Goal: Task Accomplishment & Management: Complete application form

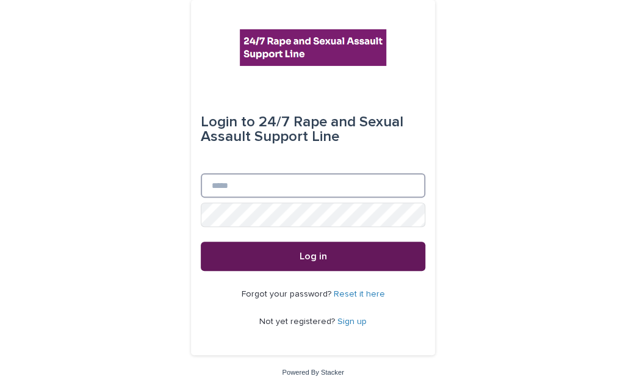
type input "**********"
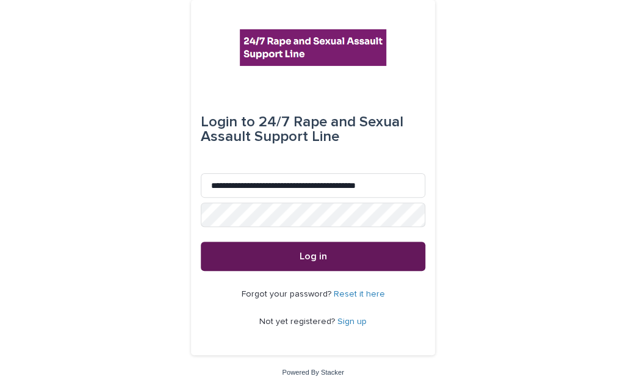
click at [320, 262] on button "Log in" at bounding box center [313, 256] width 224 height 29
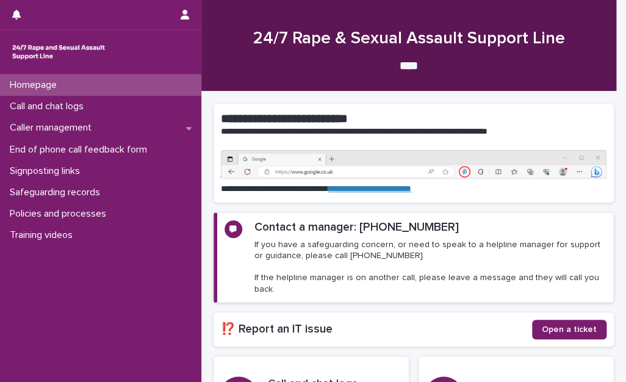
click at [235, 52] on div "24/7 Rape & Sexual Assault Support Line **** •••" at bounding box center [408, 51] width 403 height 45
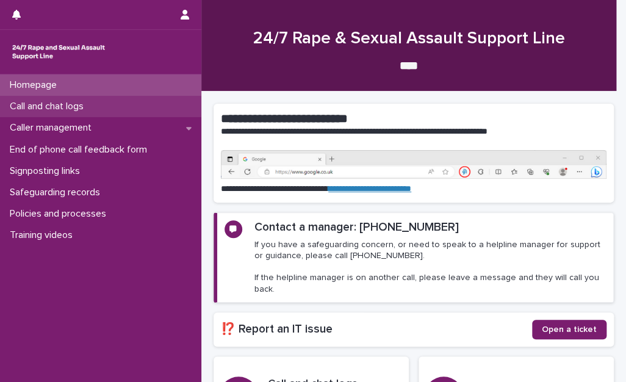
click at [118, 107] on div "Call and chat logs" at bounding box center [100, 106] width 201 height 21
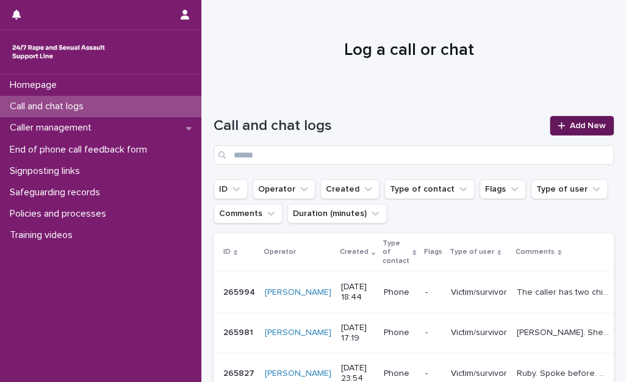
click at [573, 118] on link "Add New" at bounding box center [582, 126] width 64 height 20
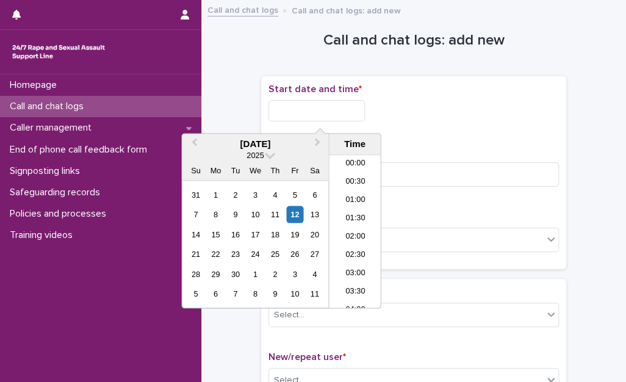
click at [296, 107] on input "text" at bounding box center [316, 110] width 96 height 21
click at [350, 208] on li "16:30" at bounding box center [355, 213] width 52 height 18
click at [334, 112] on input "**********" at bounding box center [316, 110] width 96 height 21
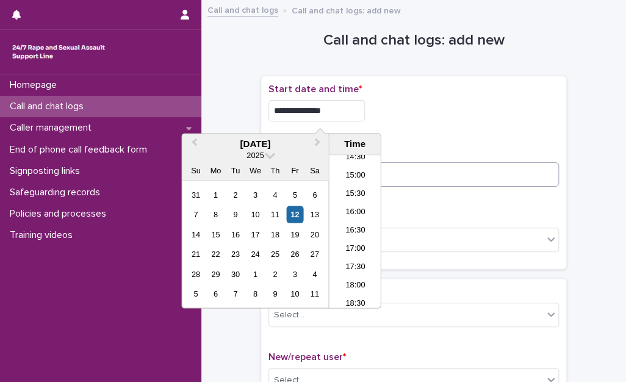
type input "**********"
click at [479, 176] on input at bounding box center [413, 174] width 290 height 24
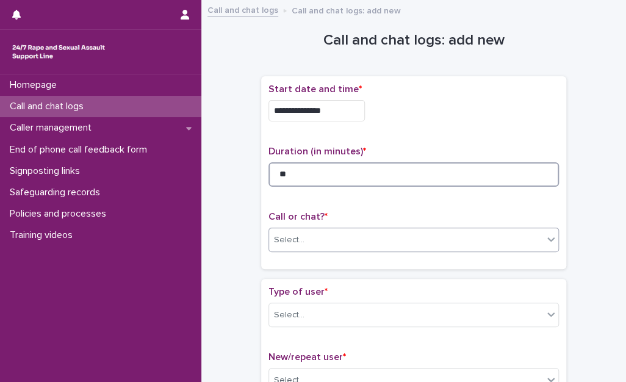
type input "**"
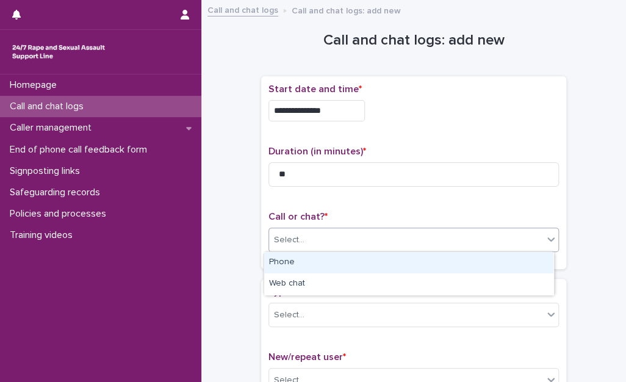
click at [392, 237] on div "Select..." at bounding box center [406, 240] width 274 height 20
click at [336, 262] on div "Phone" at bounding box center [408, 262] width 289 height 21
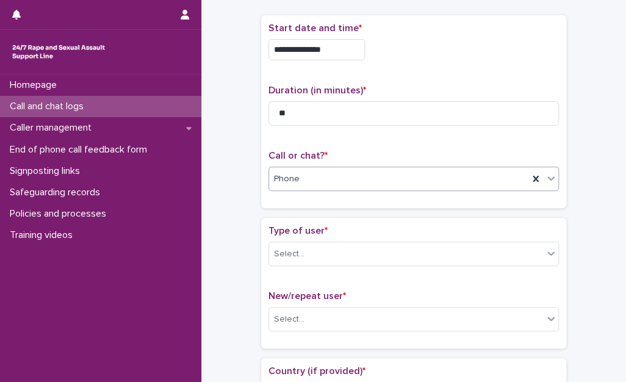
scroll to position [183, 0]
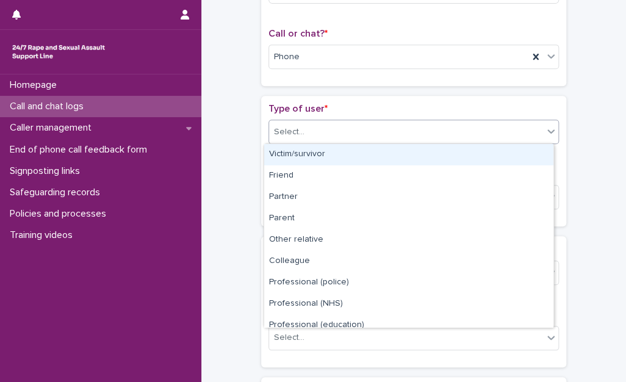
click at [278, 135] on div "Select..." at bounding box center [289, 132] width 30 height 13
click at [297, 160] on div "Victim/survivor" at bounding box center [408, 154] width 289 height 21
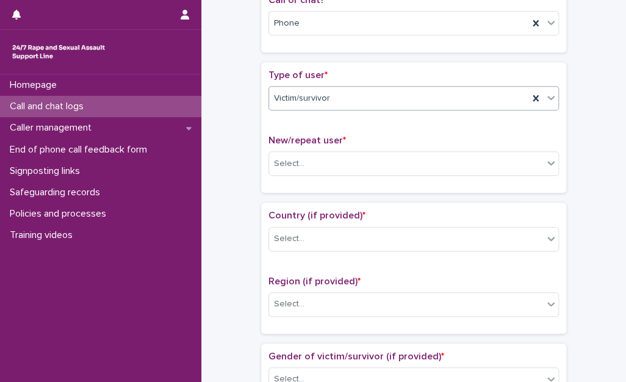
scroll to position [244, 0]
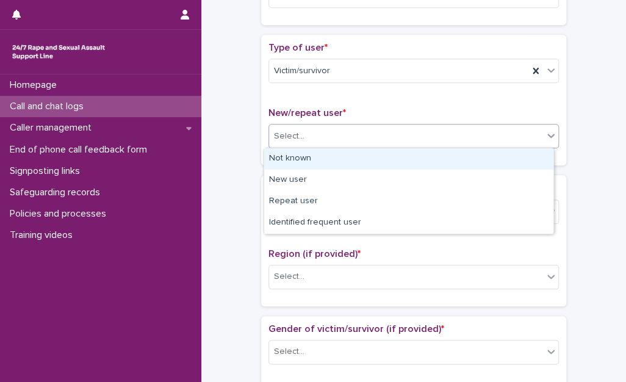
click at [293, 147] on body "**********" at bounding box center [313, 191] width 626 height 382
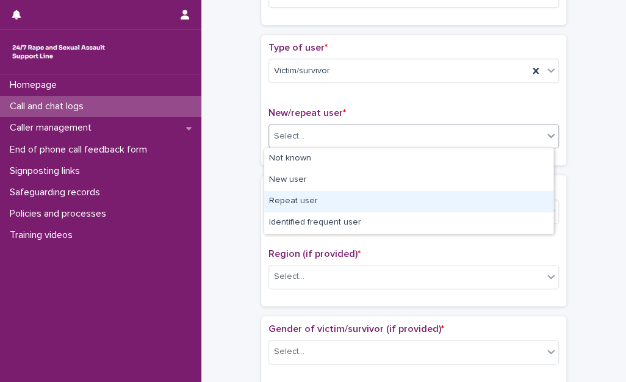
click at [301, 199] on div "Repeat user" at bounding box center [408, 201] width 289 height 21
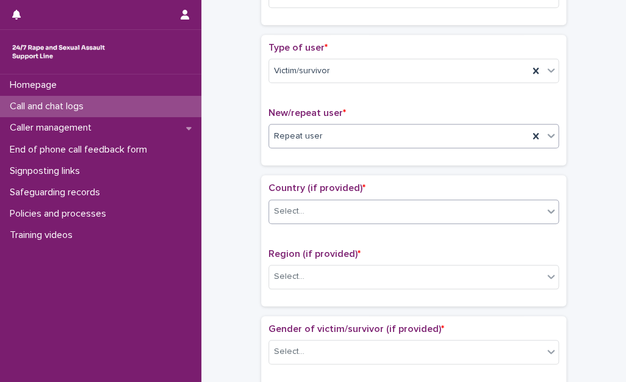
scroll to position [305, 0]
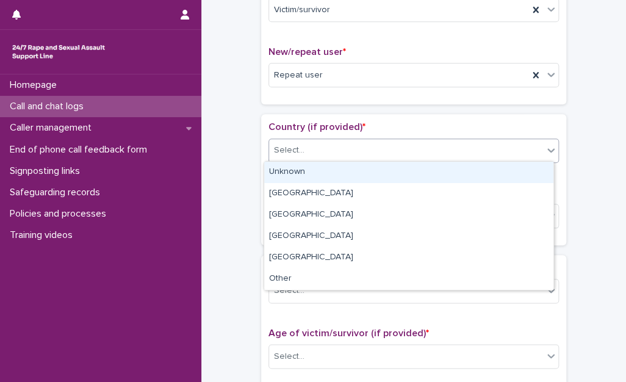
drag, startPoint x: 302, startPoint y: 152, endPoint x: 308, endPoint y: 176, distance: 24.6
click at [302, 152] on div "Select..." at bounding box center [406, 150] width 274 height 20
click at [309, 181] on div "Unknown" at bounding box center [408, 172] width 289 height 21
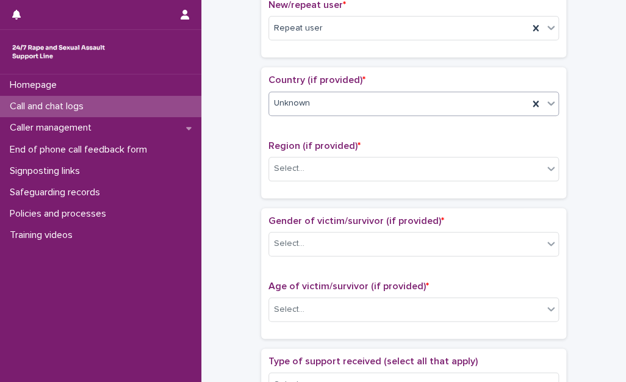
scroll to position [366, 0]
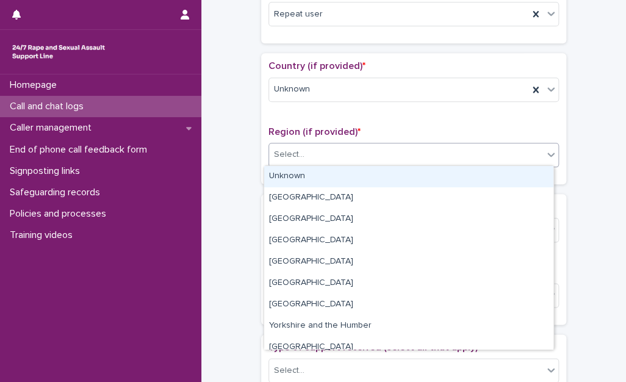
click at [306, 162] on div "Select..." at bounding box center [406, 155] width 274 height 20
click at [309, 181] on div "Unknown" at bounding box center [408, 176] width 289 height 21
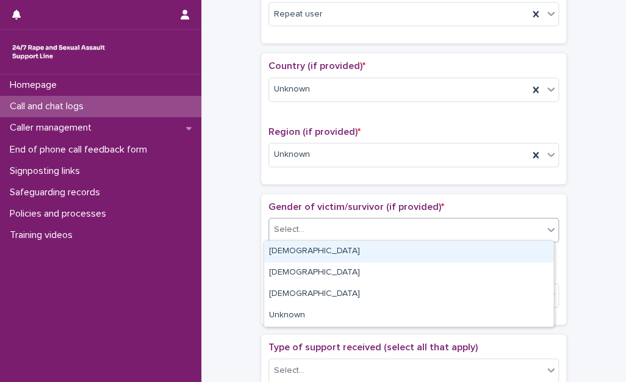
click at [300, 232] on div "Select..." at bounding box center [406, 230] width 274 height 20
click at [304, 246] on div "Female" at bounding box center [408, 251] width 289 height 21
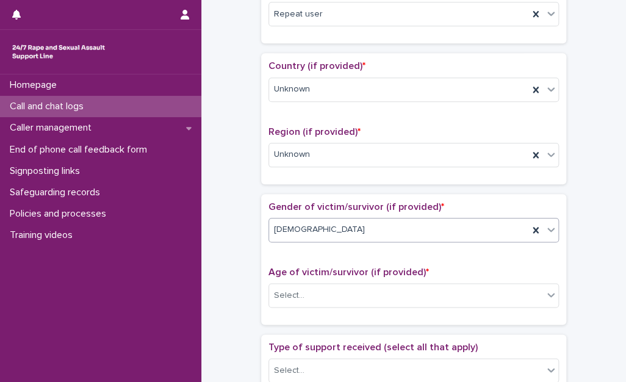
scroll to position [427, 0]
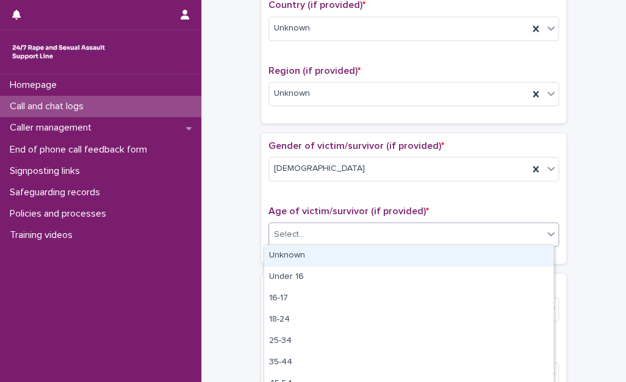
click at [303, 229] on div "Select..." at bounding box center [406, 234] width 274 height 20
click at [306, 252] on div "Unknown" at bounding box center [408, 255] width 289 height 21
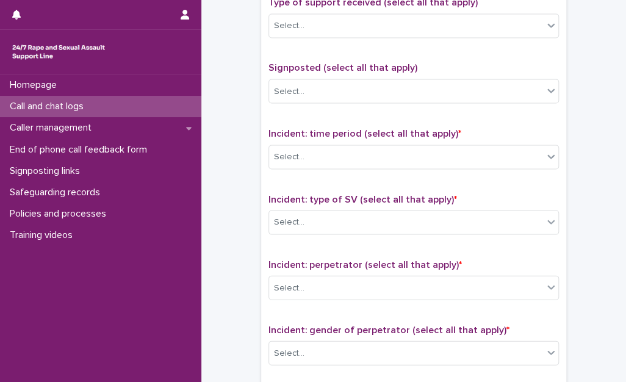
scroll to position [732, 0]
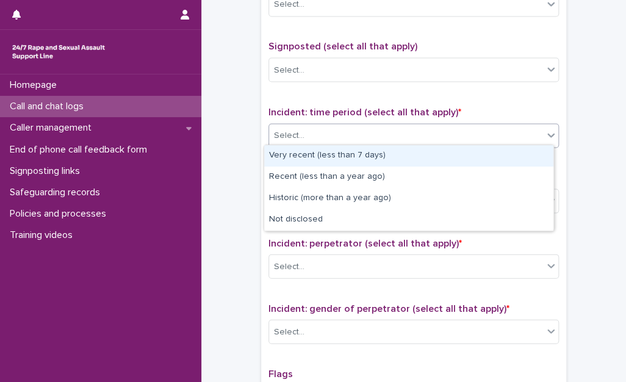
click at [302, 132] on div "Select..." at bounding box center [406, 135] width 274 height 20
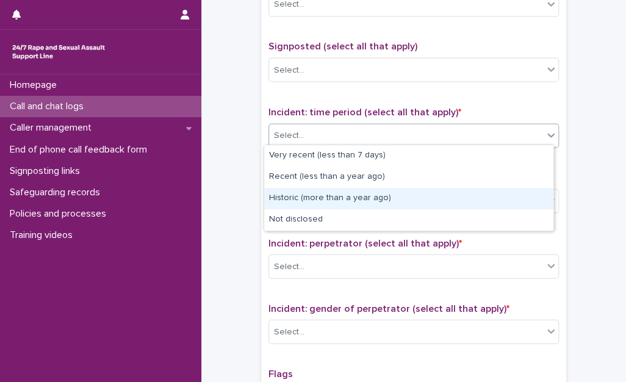
click at [294, 203] on div "Historic (more than a year ago)" at bounding box center [408, 198] width 289 height 21
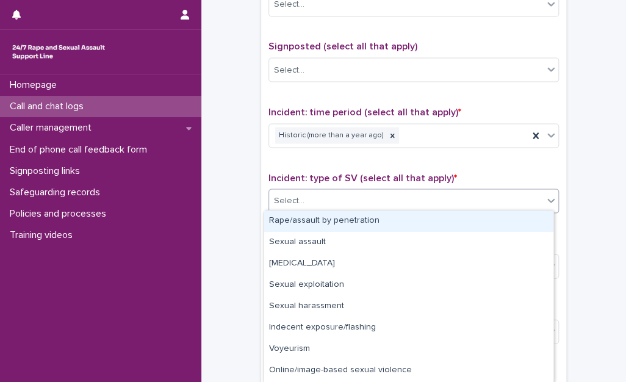
click at [294, 201] on div "Select..." at bounding box center [289, 200] width 30 height 13
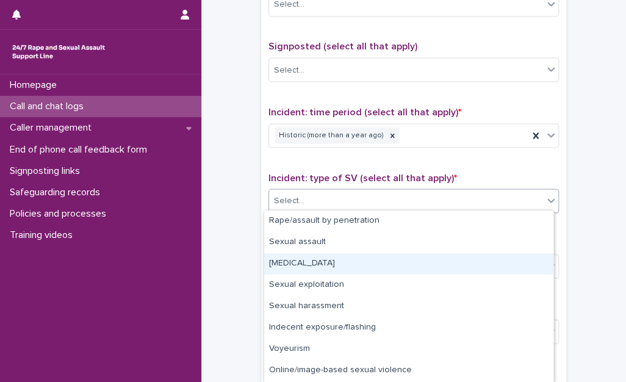
click at [303, 259] on div "Child sexual abuse" at bounding box center [408, 263] width 289 height 21
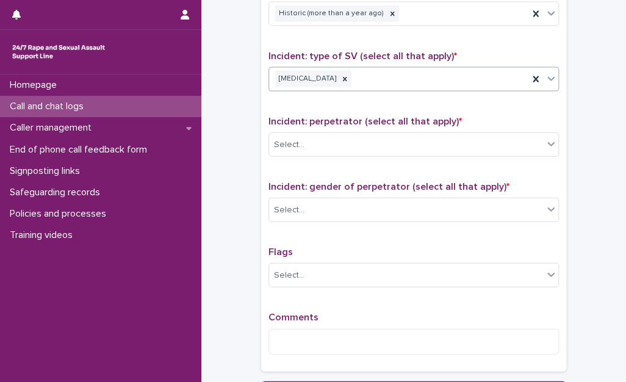
scroll to position [854, 0]
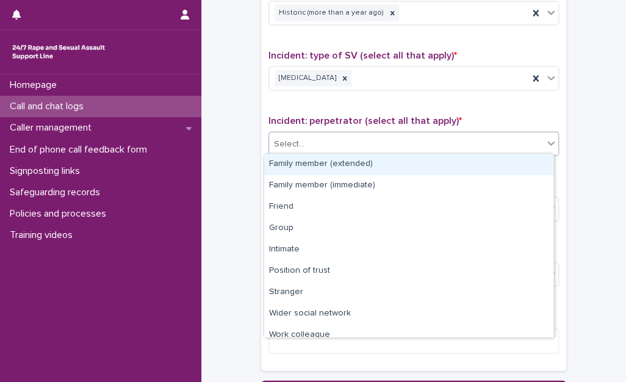
click at [297, 145] on div "Select..." at bounding box center [289, 144] width 30 height 13
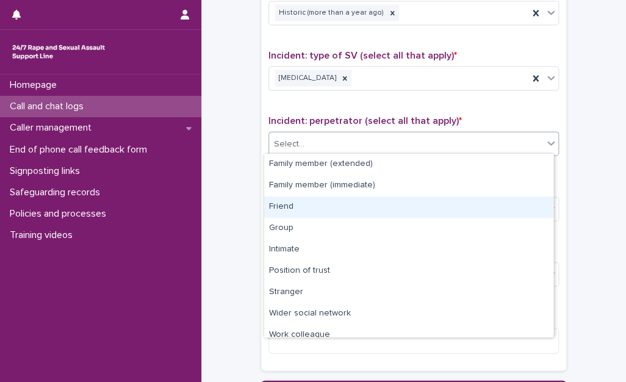
scroll to position [51, 0]
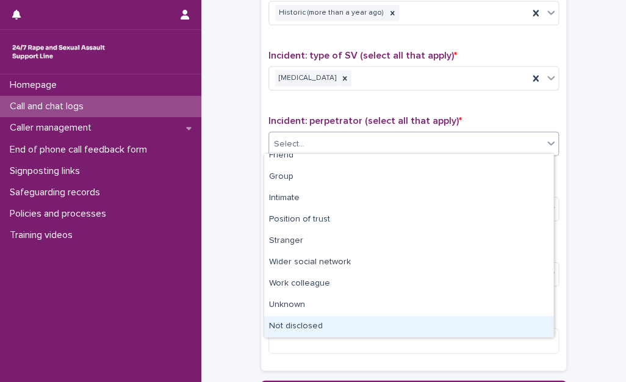
click at [311, 320] on div "Not disclosed" at bounding box center [408, 326] width 289 height 21
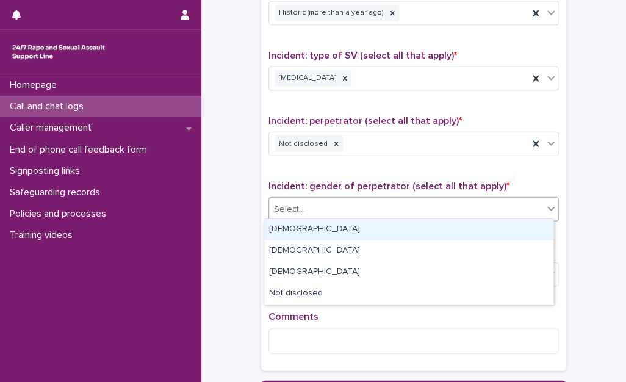
click at [296, 205] on div "Select..." at bounding box center [289, 209] width 30 height 13
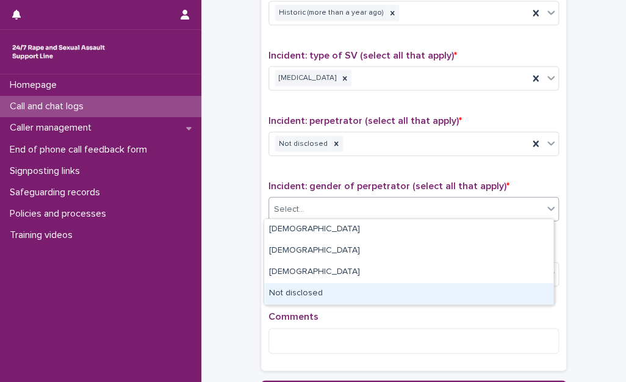
click at [295, 289] on div "Not disclosed" at bounding box center [408, 293] width 289 height 21
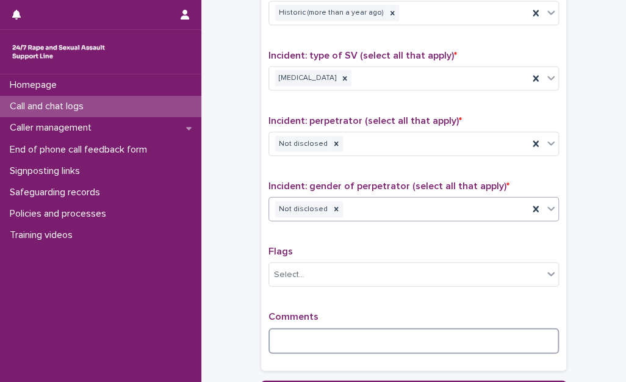
drag, startPoint x: 303, startPoint y: 342, endPoint x: 580, endPoint y: 249, distance: 292.4
click at [302, 340] on textarea at bounding box center [413, 341] width 290 height 26
click at [539, 337] on textarea "**********" at bounding box center [413, 341] width 290 height 26
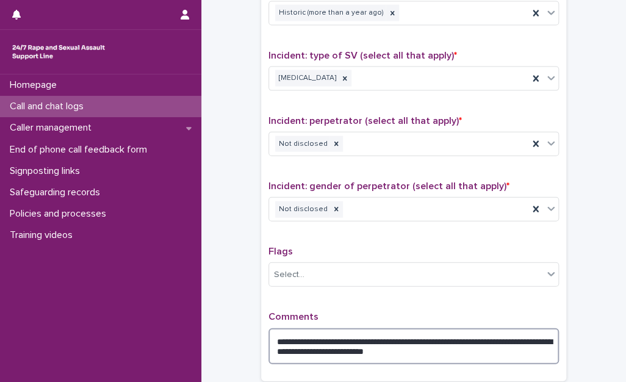
click at [481, 346] on textarea "**********" at bounding box center [413, 346] width 290 height 37
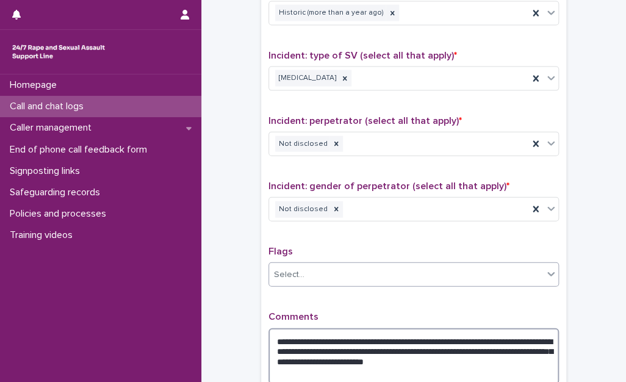
scroll to position [995, 0]
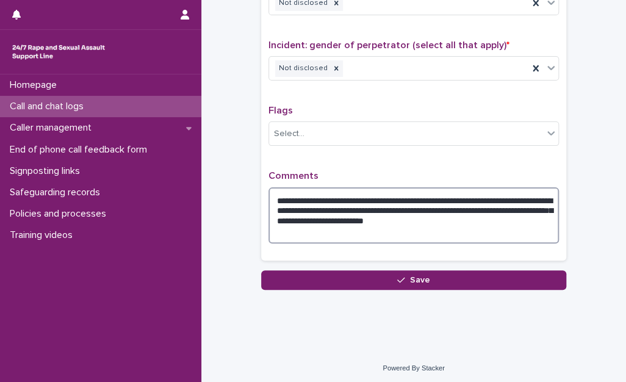
click at [365, 235] on textarea "**********" at bounding box center [413, 215] width 290 height 57
click at [543, 197] on textarea "**********" at bounding box center [413, 215] width 290 height 57
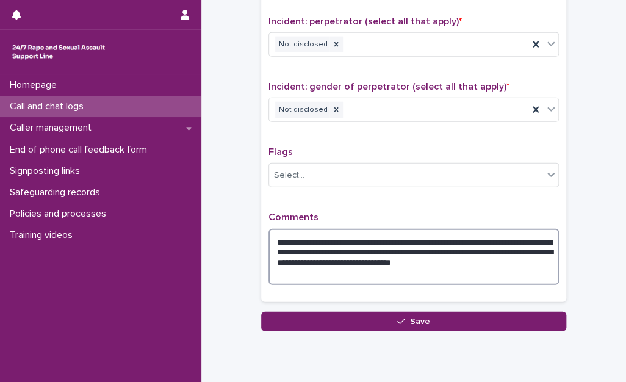
scroll to position [934, 0]
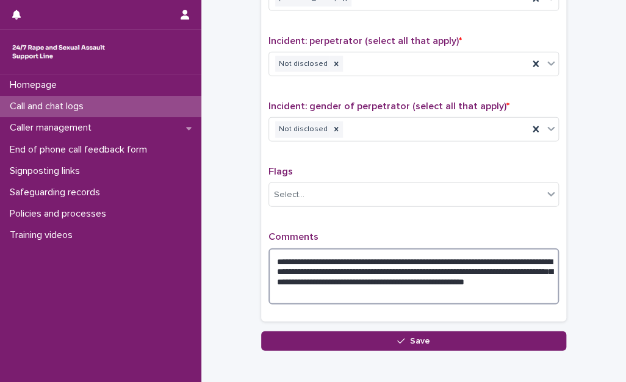
click at [454, 292] on textarea "**********" at bounding box center [413, 276] width 290 height 57
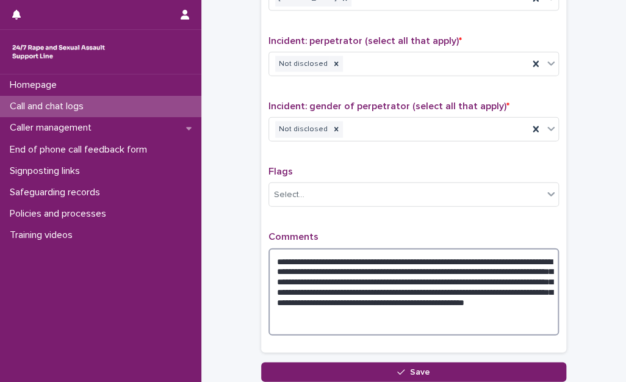
click at [404, 312] on textarea "**********" at bounding box center [413, 292] width 290 height 88
click at [368, 320] on textarea "**********" at bounding box center [413, 292] width 290 height 88
click at [381, 320] on textarea "**********" at bounding box center [413, 292] width 290 height 88
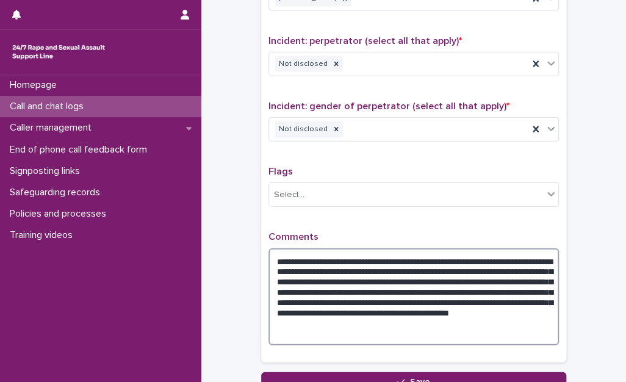
click at [542, 276] on textarea "**********" at bounding box center [413, 297] width 290 height 98
click at [507, 285] on textarea "**********" at bounding box center [413, 297] width 290 height 98
click at [507, 303] on textarea "**********" at bounding box center [413, 297] width 290 height 98
click at [426, 331] on textarea "**********" at bounding box center [413, 297] width 290 height 98
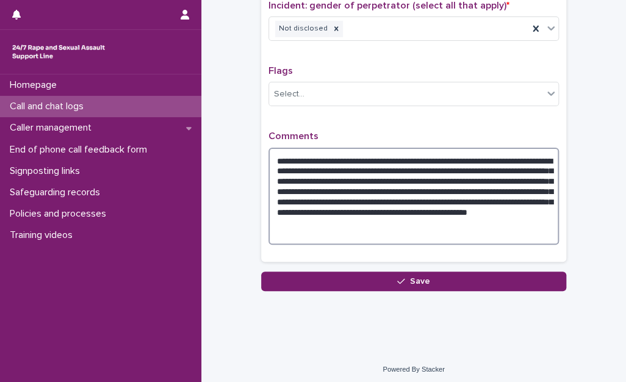
scroll to position [1036, 0]
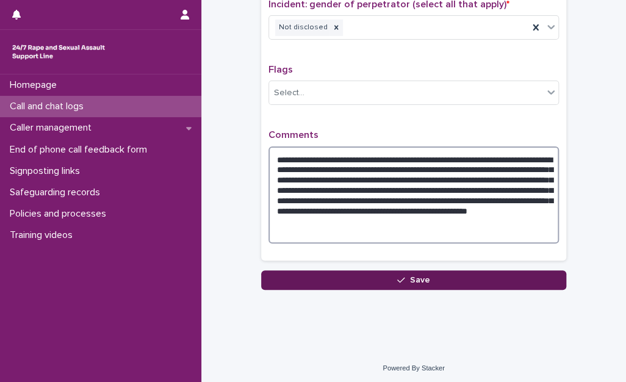
type textarea "**********"
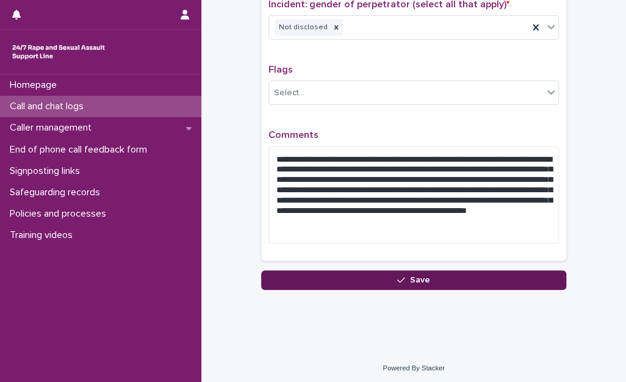
click at [421, 282] on button "Save" at bounding box center [413, 280] width 305 height 20
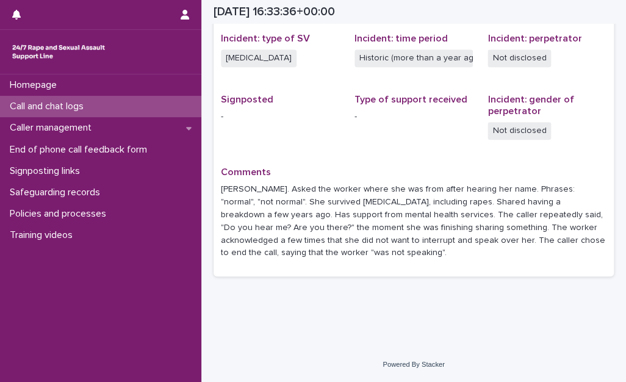
scroll to position [305, 0]
click at [45, 111] on p "Call and chat logs" at bounding box center [49, 107] width 88 height 12
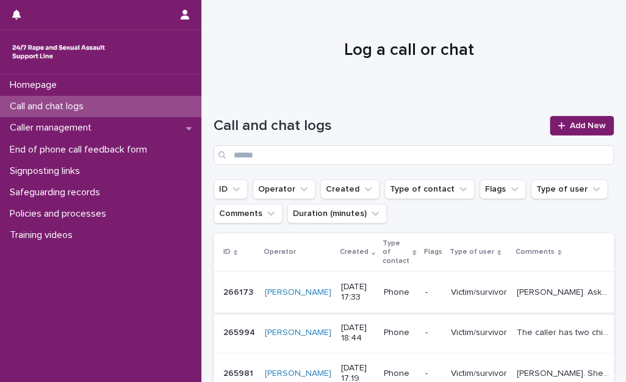
scroll to position [122, 0]
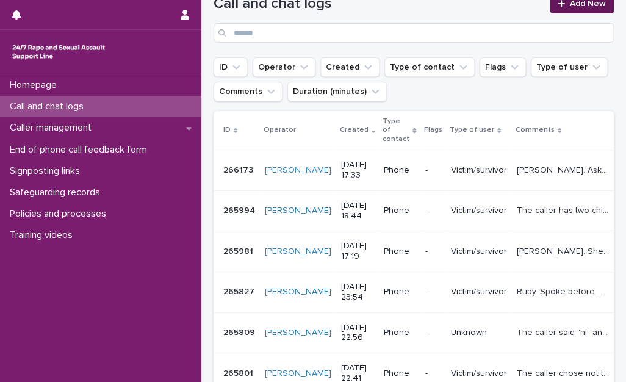
click at [570, 4] on span "Add New" at bounding box center [588, 3] width 36 height 9
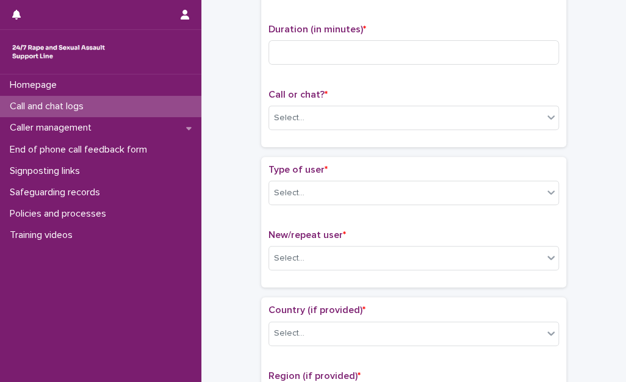
scroll to position [129, 0]
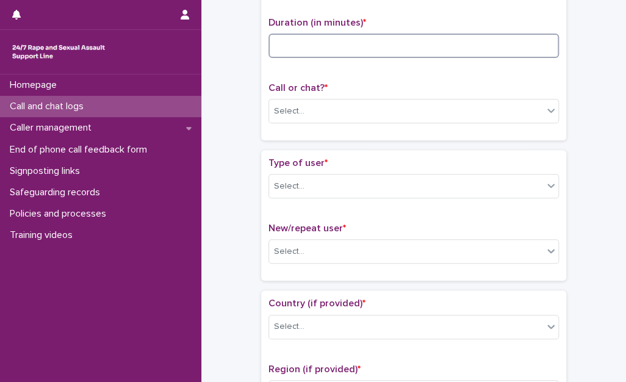
click at [298, 47] on input at bounding box center [413, 46] width 290 height 24
click at [355, 45] on input at bounding box center [413, 46] width 290 height 24
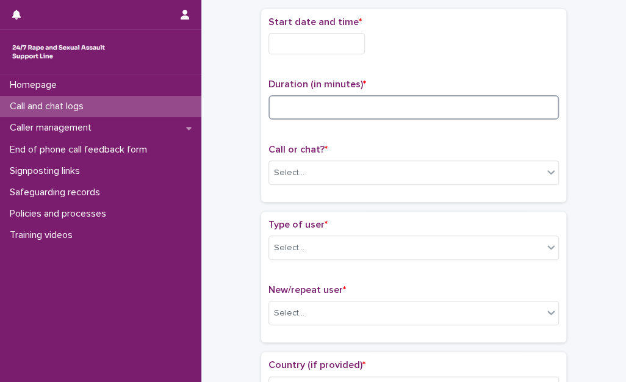
scroll to position [0, 0]
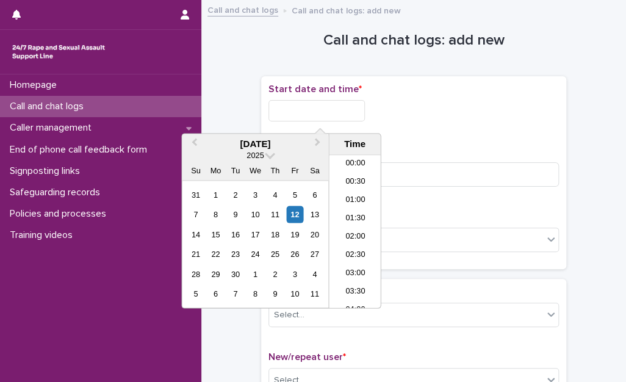
click at [341, 118] on input "text" at bounding box center [316, 110] width 96 height 21
click at [359, 209] on li "17:30" at bounding box center [355, 213] width 52 height 18
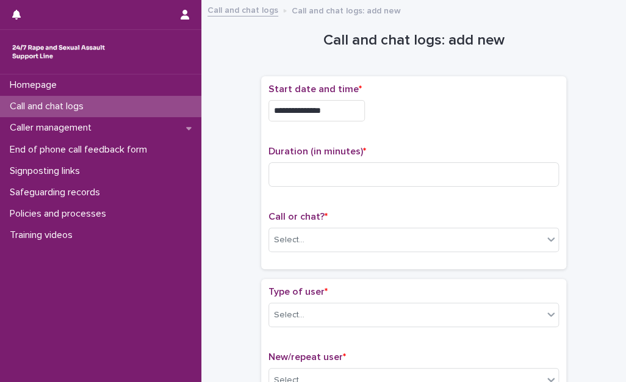
click at [359, 106] on input "**********" at bounding box center [316, 110] width 96 height 21
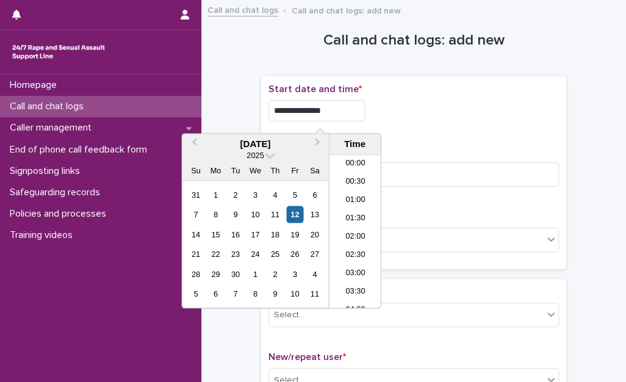
scroll to position [573, 0]
click at [326, 108] on input "**********" at bounding box center [316, 110] width 96 height 21
type input "**********"
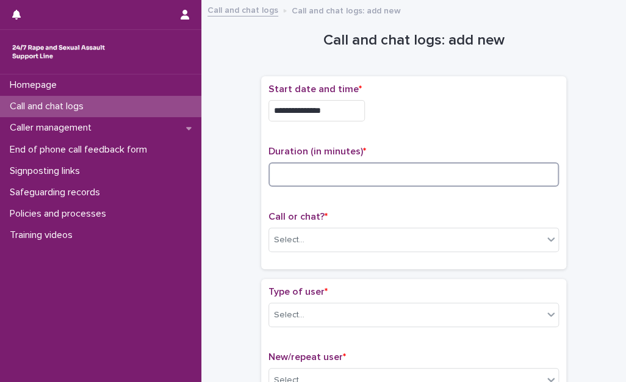
click at [431, 170] on input at bounding box center [413, 174] width 290 height 24
type input "*"
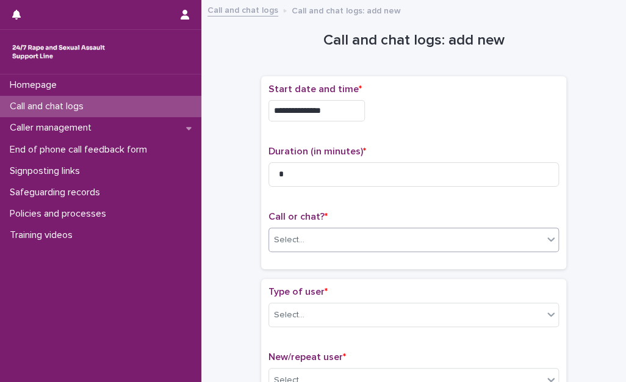
drag, startPoint x: 364, startPoint y: 230, endPoint x: 360, endPoint y: 241, distance: 11.4
click at [364, 232] on div "Select..." at bounding box center [406, 240] width 274 height 20
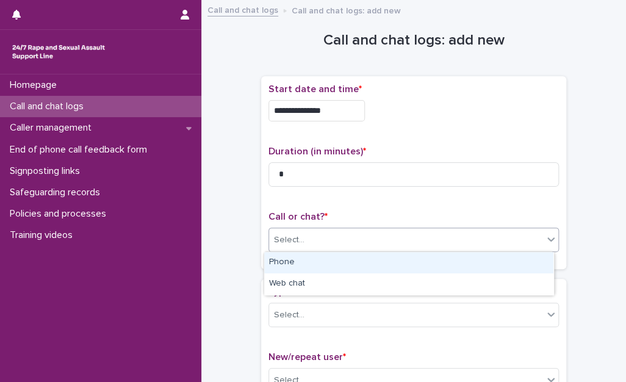
click at [341, 262] on div "Phone" at bounding box center [408, 262] width 289 height 21
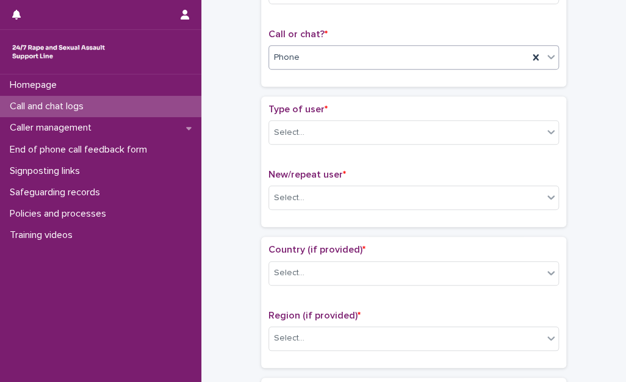
scroll to position [183, 0]
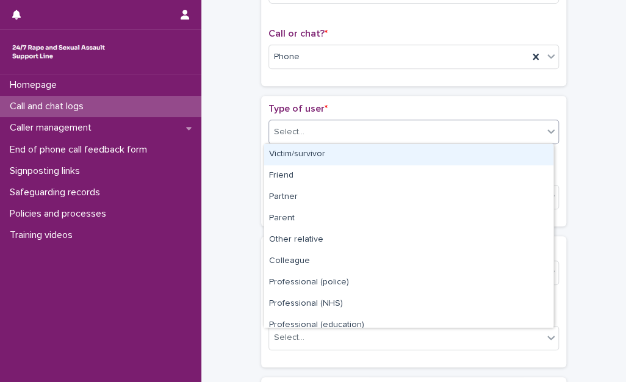
click at [310, 123] on div "Select..." at bounding box center [406, 132] width 274 height 20
click at [312, 152] on div "Victim/survivor" at bounding box center [408, 154] width 289 height 21
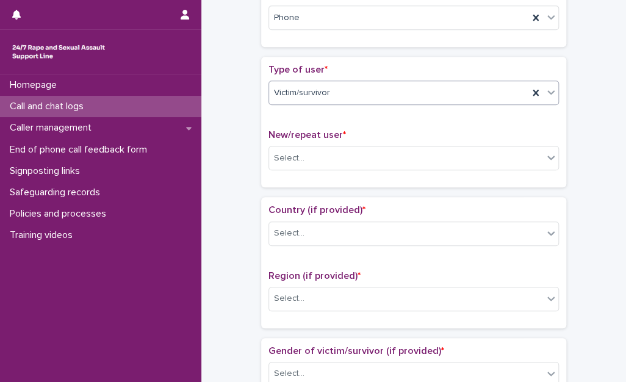
scroll to position [244, 0]
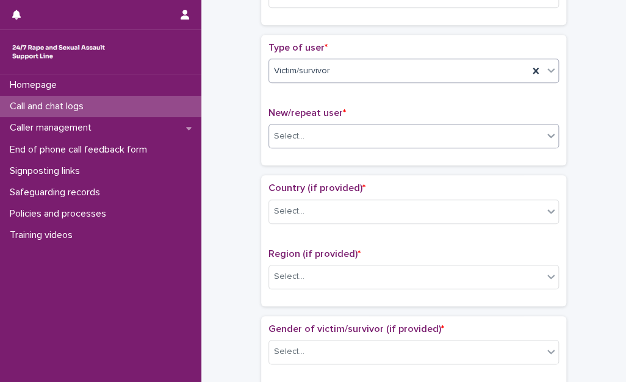
click at [298, 134] on div "Select..." at bounding box center [289, 136] width 30 height 13
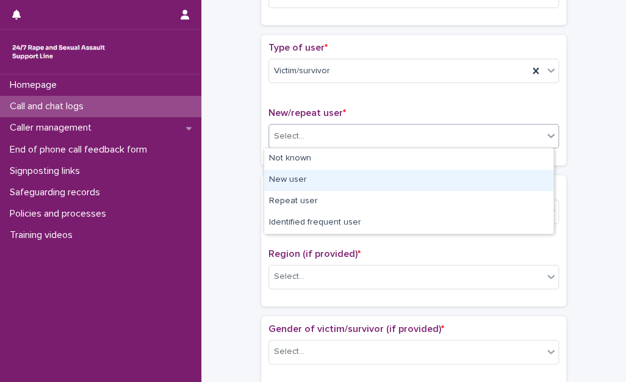
drag, startPoint x: 295, startPoint y: 157, endPoint x: 301, endPoint y: 177, distance: 21.6
click at [301, 177] on div "New user" at bounding box center [408, 180] width 289 height 21
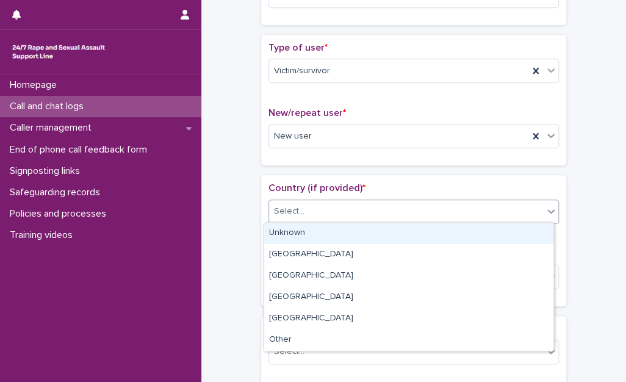
click at [307, 215] on div "Select..." at bounding box center [406, 211] width 274 height 20
click at [307, 237] on div "Unknown" at bounding box center [408, 233] width 289 height 21
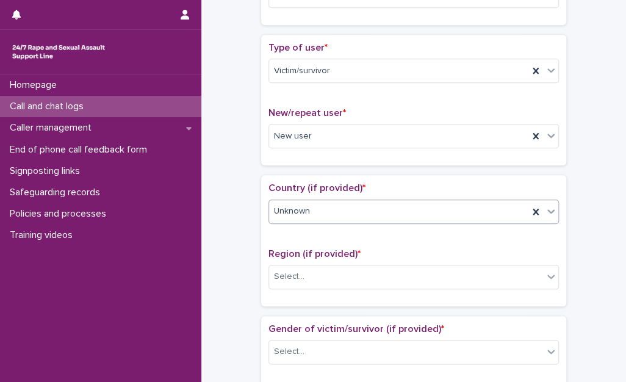
scroll to position [305, 0]
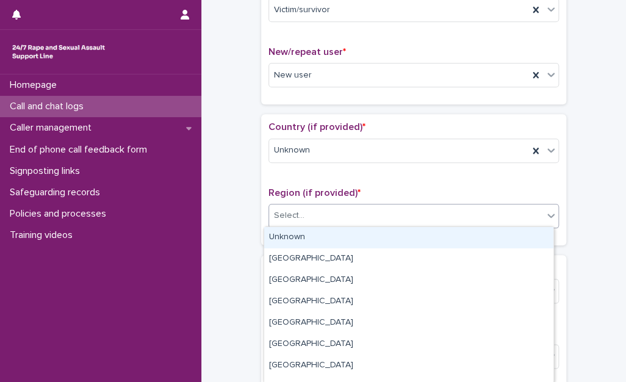
click at [306, 222] on div "Select..." at bounding box center [406, 216] width 274 height 20
click at [304, 235] on div "Unknown" at bounding box center [408, 237] width 289 height 21
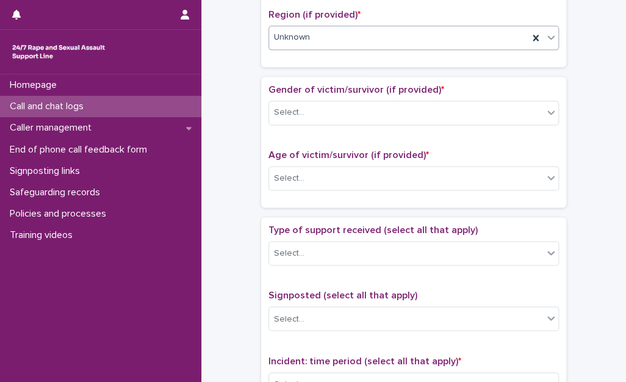
scroll to position [488, 0]
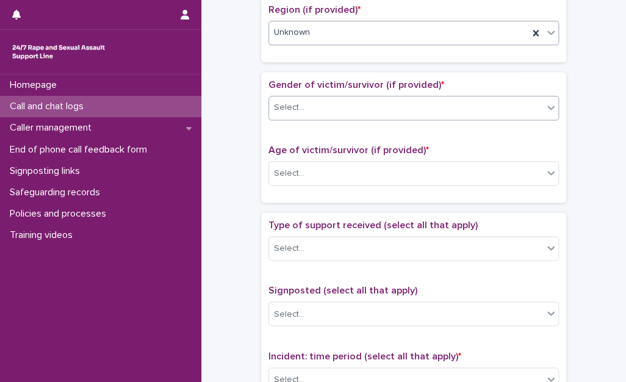
click at [292, 113] on div "Select..." at bounding box center [406, 108] width 274 height 20
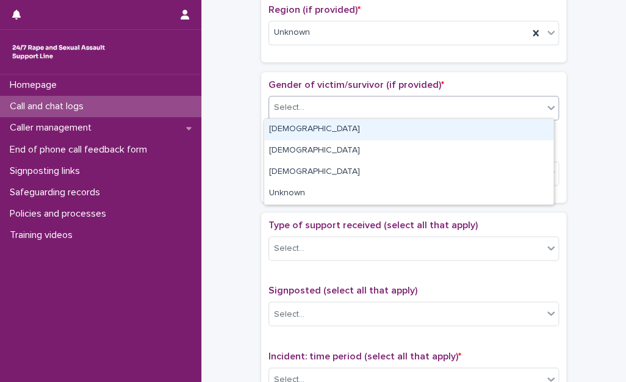
click at [296, 126] on div "Female" at bounding box center [408, 129] width 289 height 21
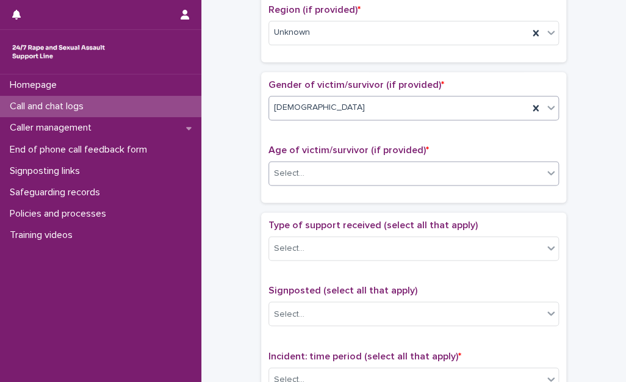
click at [294, 175] on div "Select..." at bounding box center [289, 173] width 30 height 13
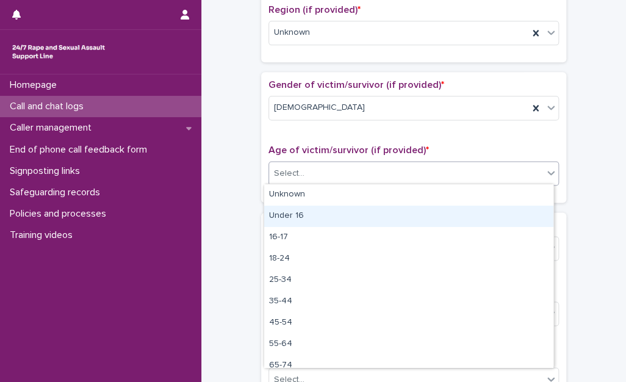
click at [285, 206] on div "Under 16" at bounding box center [408, 216] width 289 height 21
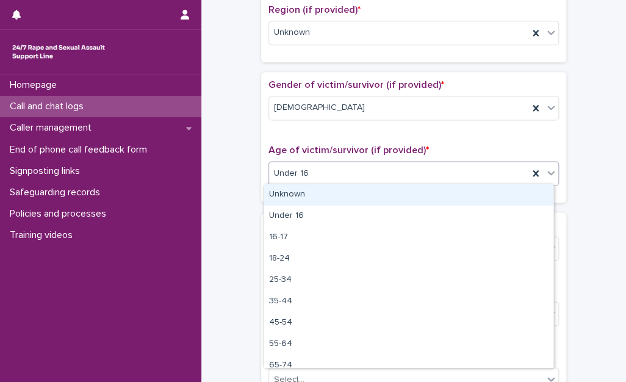
click at [287, 179] on div "Under 16" at bounding box center [398, 173] width 259 height 20
click at [290, 192] on div "Unknown" at bounding box center [408, 194] width 289 height 21
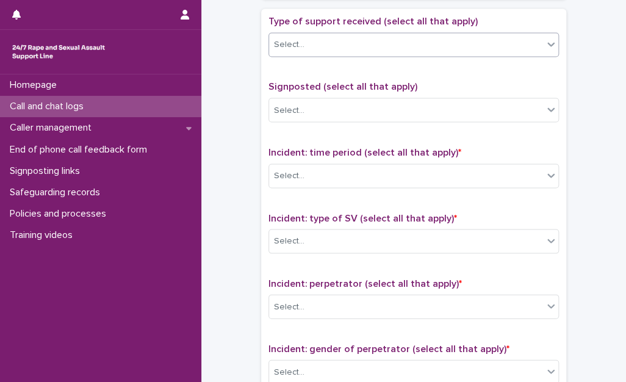
scroll to position [671, 0]
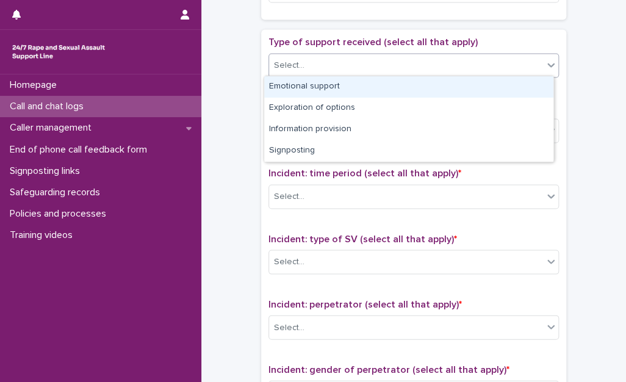
click at [316, 66] on div "Select..." at bounding box center [406, 66] width 274 height 20
click at [316, 85] on div "Emotional support" at bounding box center [408, 86] width 289 height 21
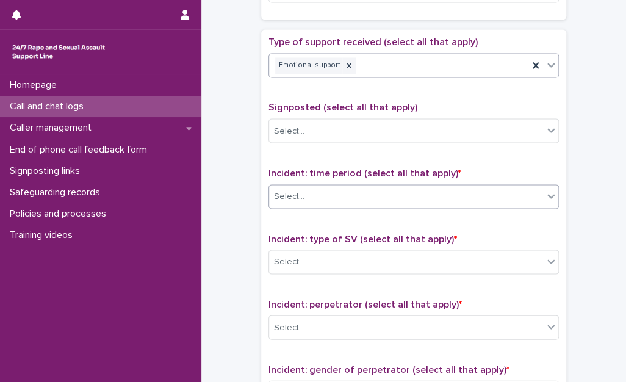
click at [290, 190] on div "Select..." at bounding box center [289, 196] width 30 height 13
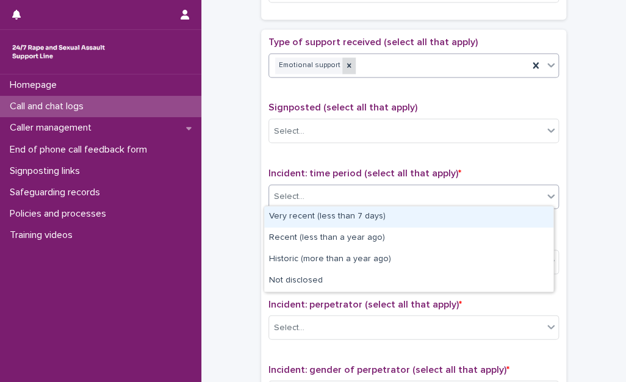
click at [342, 57] on div at bounding box center [348, 65] width 13 height 16
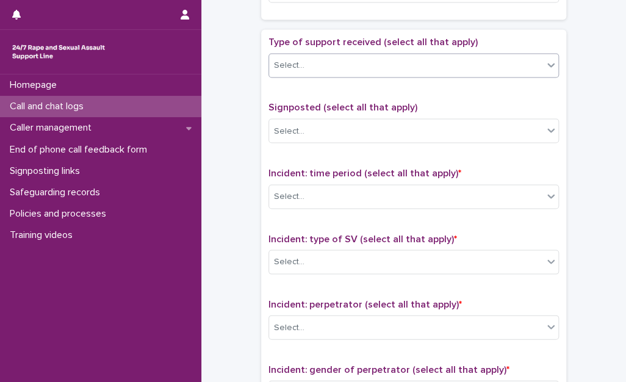
click at [346, 62] on div "Select..." at bounding box center [406, 66] width 274 height 20
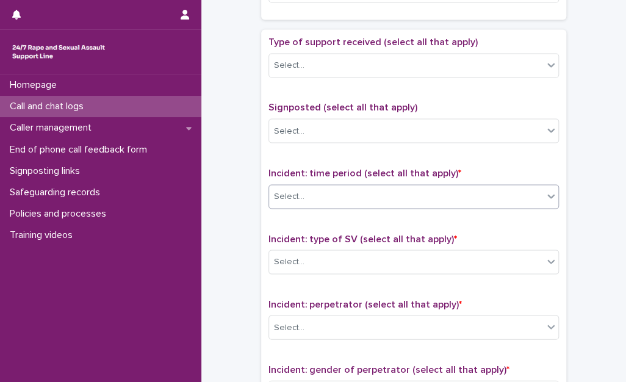
click at [340, 201] on div "Select..." at bounding box center [406, 196] width 274 height 20
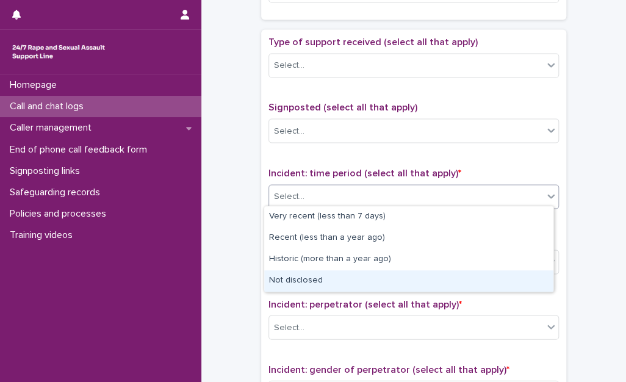
click at [339, 276] on div "Not disclosed" at bounding box center [408, 280] width 289 height 21
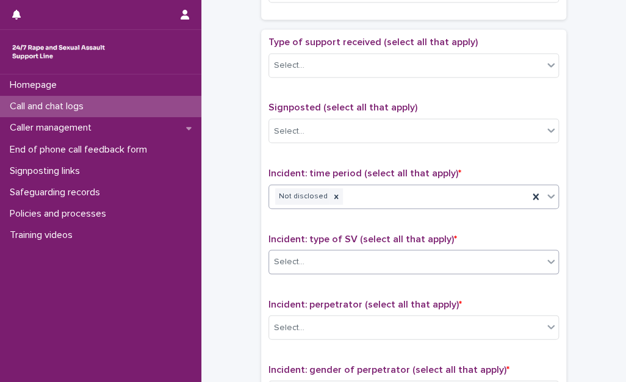
click at [339, 264] on div "Select..." at bounding box center [406, 261] width 274 height 20
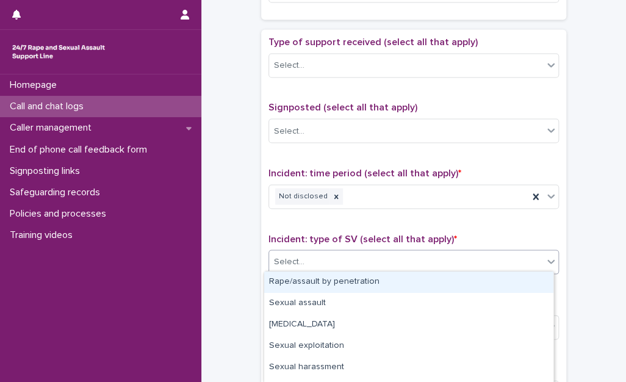
scroll to position [102, 0]
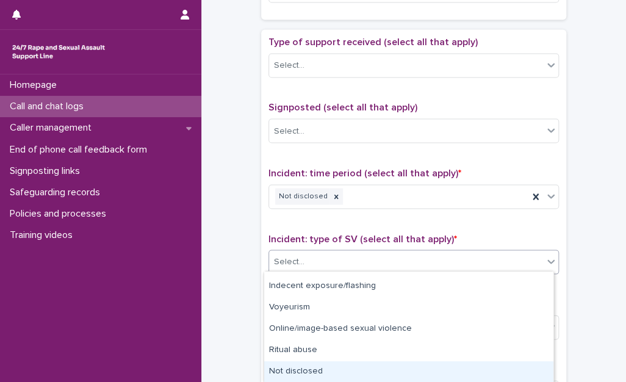
drag, startPoint x: 326, startPoint y: 370, endPoint x: 315, endPoint y: 359, distance: 15.5
click at [325, 369] on div "Not disclosed" at bounding box center [408, 371] width 289 height 21
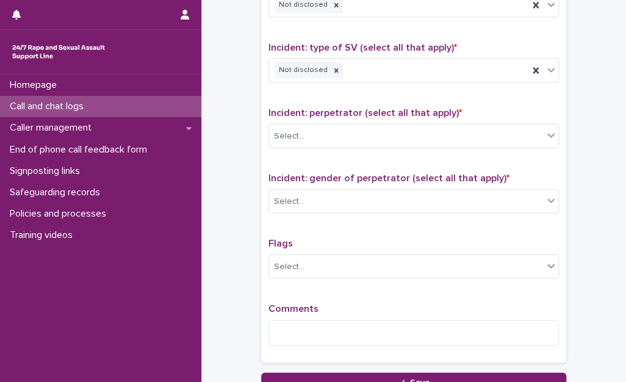
scroll to position [915, 0]
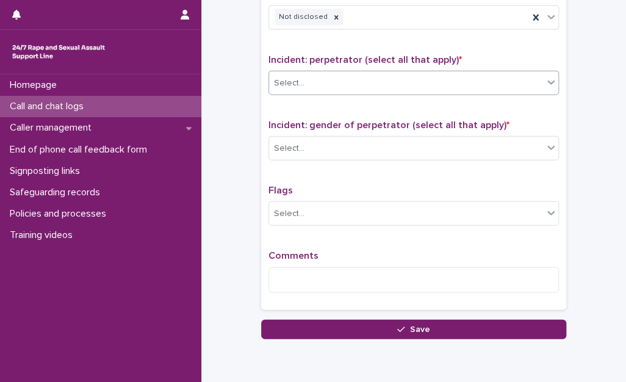
click at [359, 83] on div "Select..." at bounding box center [406, 83] width 274 height 20
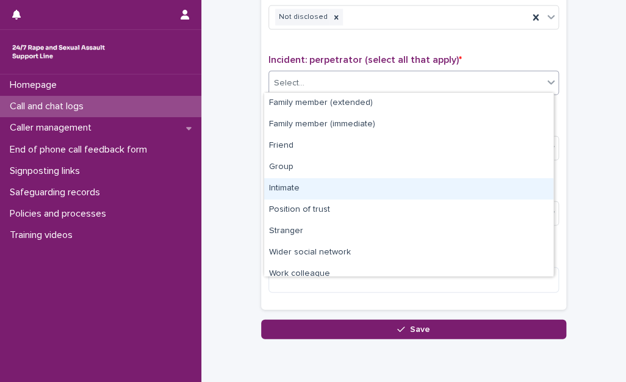
scroll to position [51, 0]
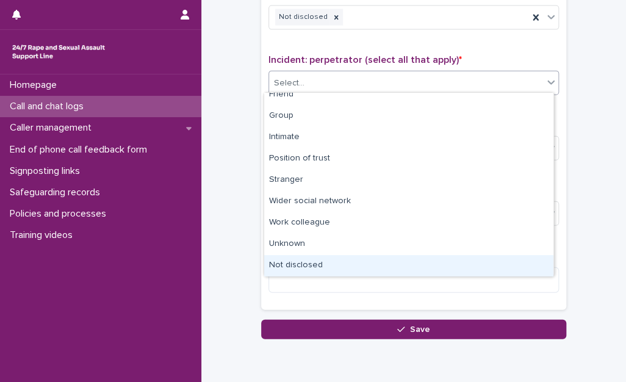
click at [320, 262] on div "Not disclosed" at bounding box center [408, 265] width 289 height 21
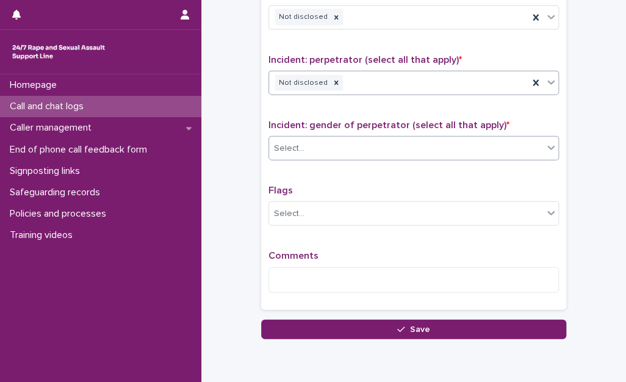
click at [337, 142] on div "Select..." at bounding box center [406, 148] width 274 height 20
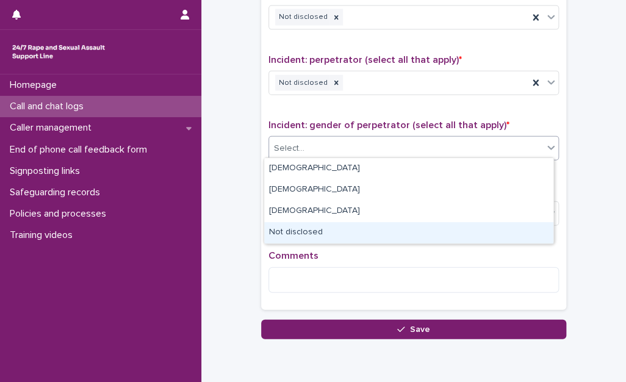
click at [321, 234] on div "Not disclosed" at bounding box center [408, 232] width 289 height 21
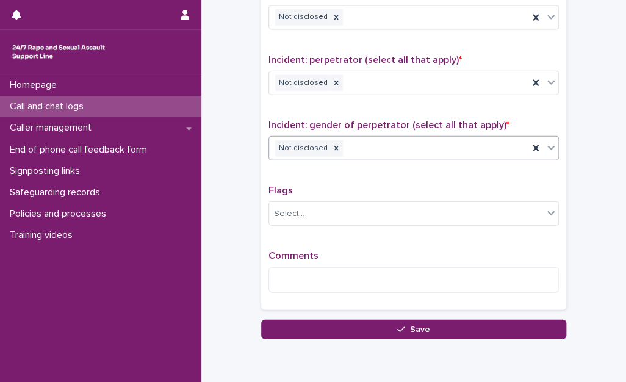
scroll to position [964, 0]
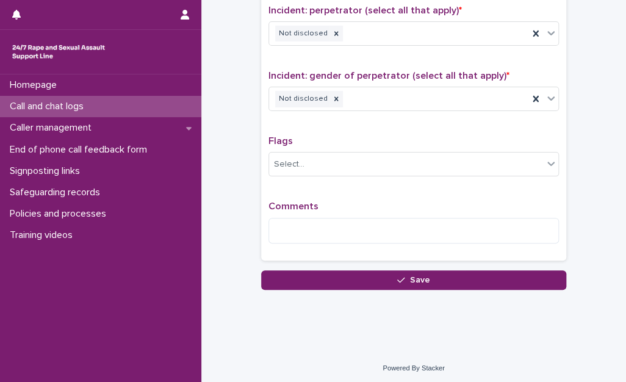
click at [326, 211] on div "Comments" at bounding box center [413, 227] width 290 height 52
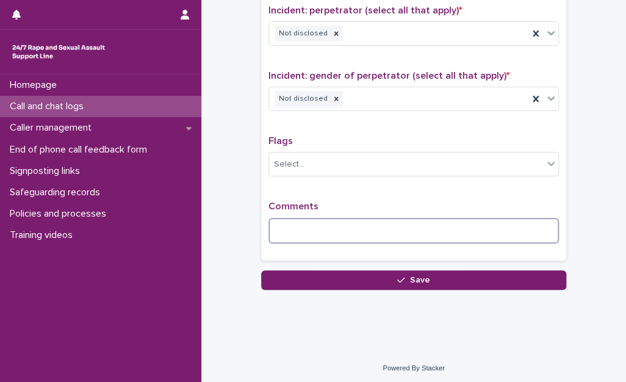
click at [330, 222] on textarea at bounding box center [413, 231] width 290 height 26
type textarea "*"
click at [459, 228] on textarea "**********" at bounding box center [413, 231] width 290 height 26
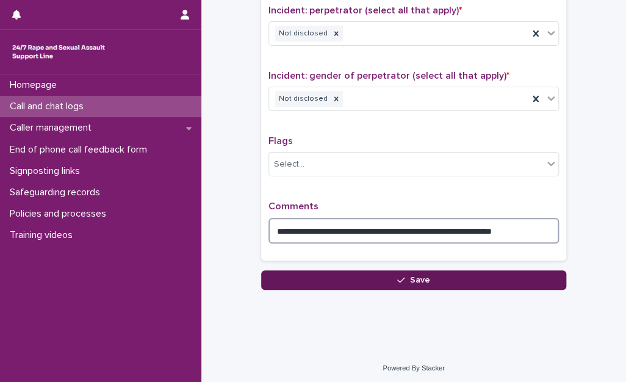
type textarea "**********"
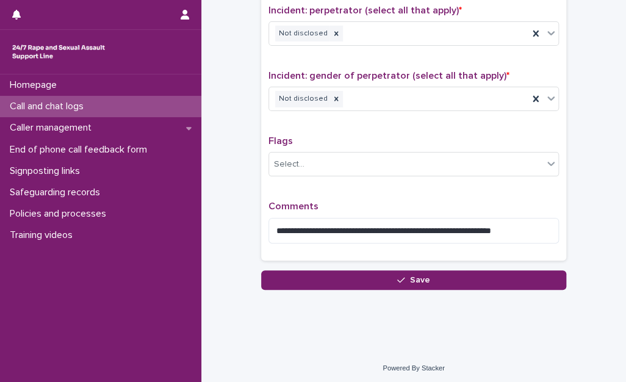
drag, startPoint x: 492, startPoint y: 281, endPoint x: 489, endPoint y: 274, distance: 7.1
click at [492, 280] on button "Save" at bounding box center [413, 280] width 305 height 20
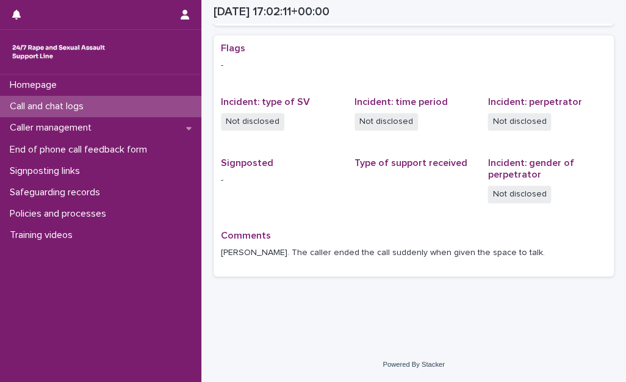
scroll to position [242, 0]
click at [82, 112] on p "Call and chat logs" at bounding box center [49, 107] width 88 height 12
